Goal: Transaction & Acquisition: Subscribe to service/newsletter

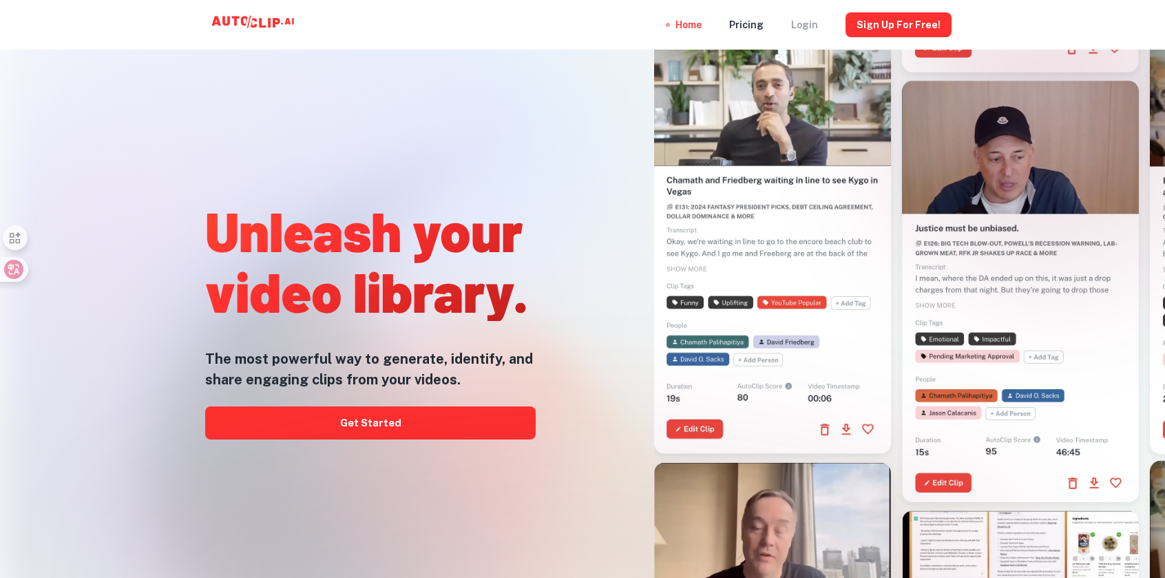
click at [800, 26] on div "Login" at bounding box center [804, 25] width 27 height 50
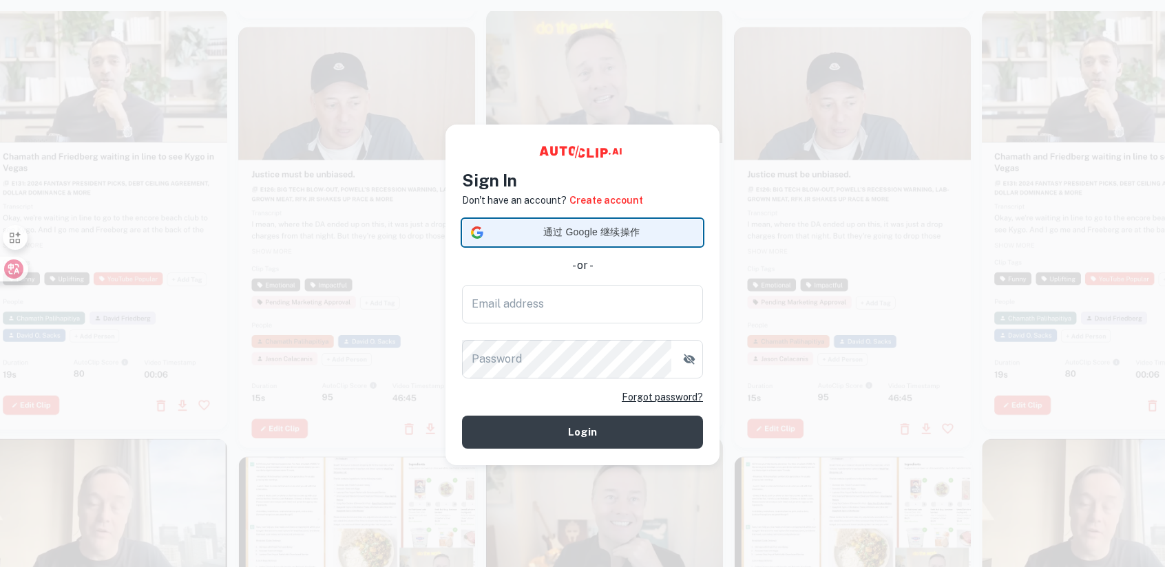
click at [566, 227] on span "通过 Google 继续操作" at bounding box center [591, 232] width 205 height 14
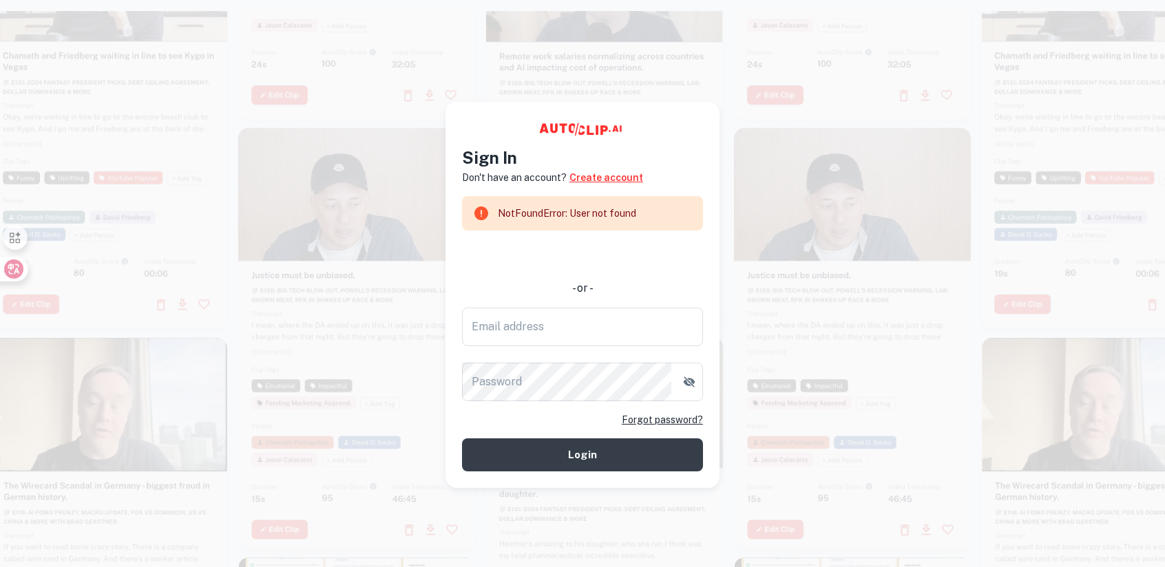
click at [605, 176] on link "Create account" at bounding box center [607, 177] width 74 height 15
